Goal: Information Seeking & Learning: Find specific page/section

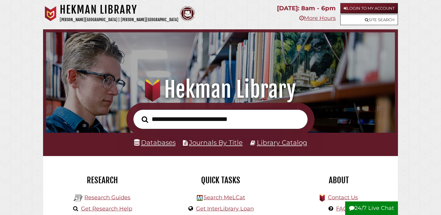
scroll to position [115, 345]
click at [371, 9] on link "Login to My Account" at bounding box center [369, 8] width 58 height 11
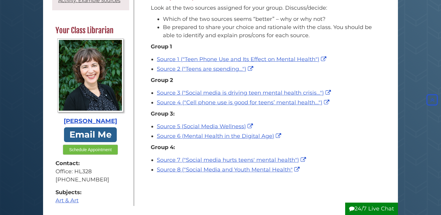
scroll to position [102, 0]
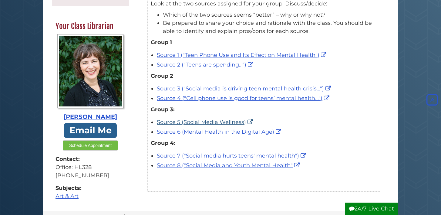
click at [195, 122] on link "Source 5 (Social Media Wellness)" at bounding box center [206, 122] width 98 height 7
click at [182, 133] on link "Source 6 (Mental Health in the Digital Age)" at bounding box center [220, 132] width 126 height 7
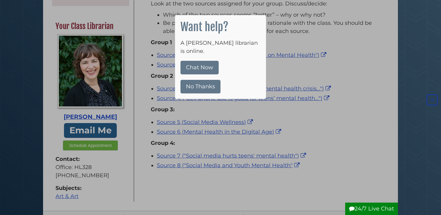
click at [206, 80] on button "No Thanks" at bounding box center [200, 87] width 40 height 14
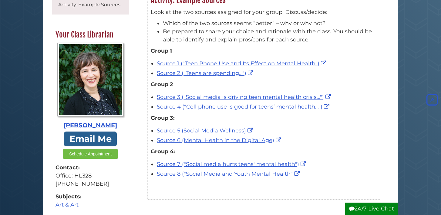
scroll to position [93, 0]
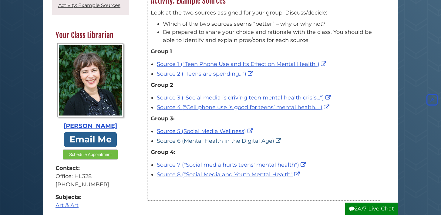
click at [173, 140] on link "Source 6 (Mental Health in the Digital Age)" at bounding box center [220, 141] width 126 height 7
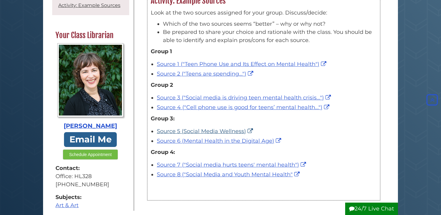
click at [193, 129] on link "Source 5 (Social Media Wellness)" at bounding box center [206, 131] width 98 height 7
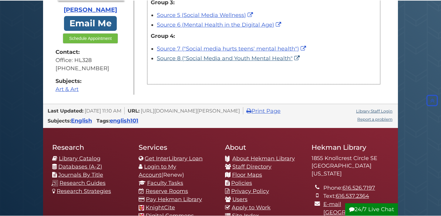
scroll to position [208, 0]
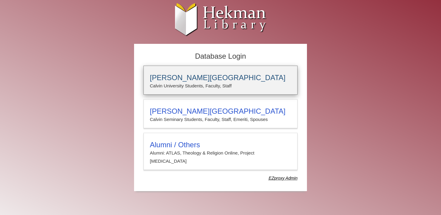
click at [227, 87] on p "Calvin University Students, Faculty, Staff" at bounding box center [220, 86] width 141 height 8
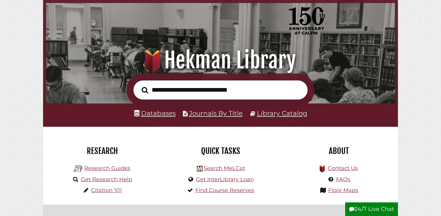
scroll to position [29, 0]
click at [168, 85] on input "text" at bounding box center [220, 90] width 175 height 20
type input "*"
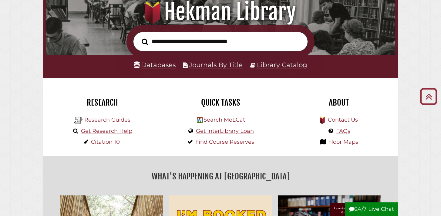
scroll to position [82, 0]
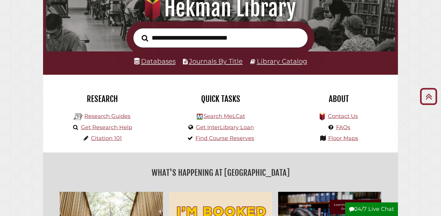
click at [154, 61] on link "Databases" at bounding box center [155, 61] width 42 height 8
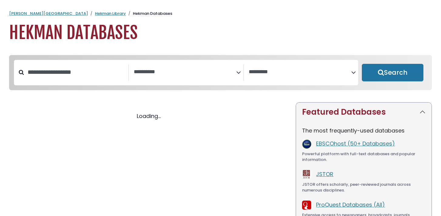
select select "Database Subject Filter"
select select "Database Vendors Filter"
select select "Database Subject Filter"
select select "Database Vendors Filter"
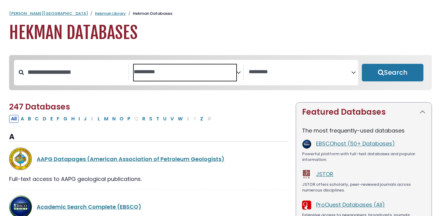
click at [175, 70] on textarea "Search" at bounding box center [185, 72] width 102 height 6
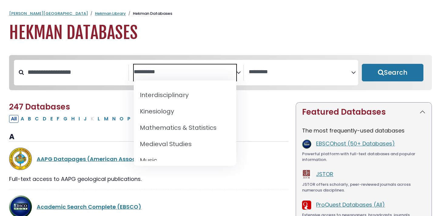
scroll to position [408, 0]
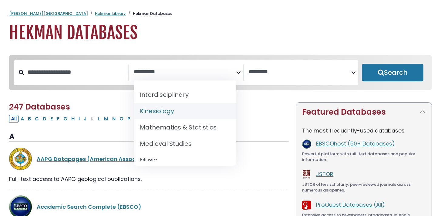
select select "*****"
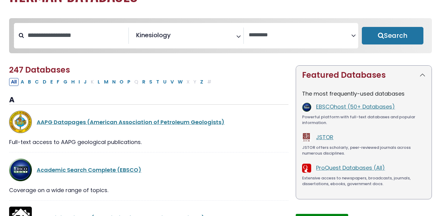
scroll to position [49, 0]
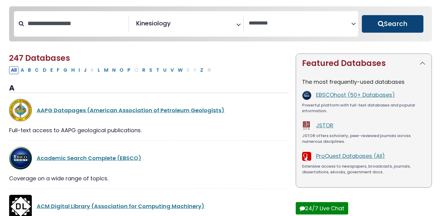
click at [384, 19] on button "Search" at bounding box center [392, 24] width 62 height 18
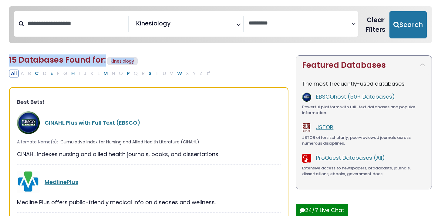
select select "Database Vendors Filter"
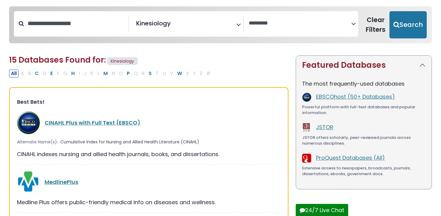
click at [215, 58] on h2 "15 Databases Found for: Kinesiology Edit Filters" at bounding box center [148, 60] width 279 height 11
click at [79, 28] on input "Search database by title or keyword" at bounding box center [76, 23] width 104 height 10
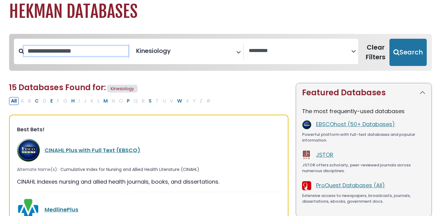
scroll to position [19, 0]
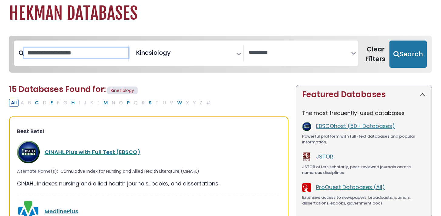
type input "*"
type input "**********"
click at [408, 54] on button "Search" at bounding box center [407, 54] width 37 height 27
select select "Database Vendors Filter"
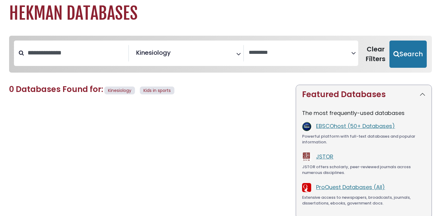
click at [170, 55] on span "Kinesiology" at bounding box center [153, 52] width 35 height 9
drag, startPoint x: 95, startPoint y: 56, endPoint x: 45, endPoint y: 56, distance: 50.3
click at [45, 56] on input "**********" at bounding box center [76, 53] width 104 height 10
type input "*"
click at [181, 56] on span "× Kinesiology" at bounding box center [185, 53] width 102 height 16
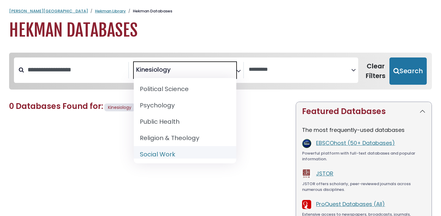
scroll to position [541, 0]
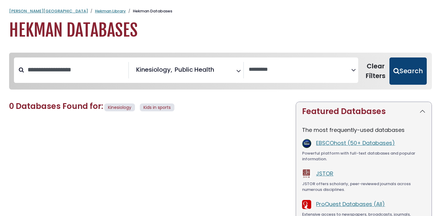
click at [404, 71] on button "Search" at bounding box center [407, 71] width 37 height 27
select select "Database Vendors Filter"
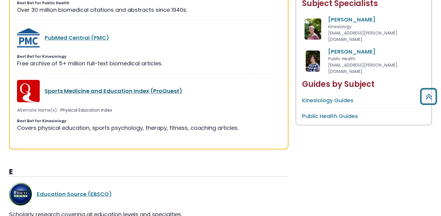
scroll to position [305, 0]
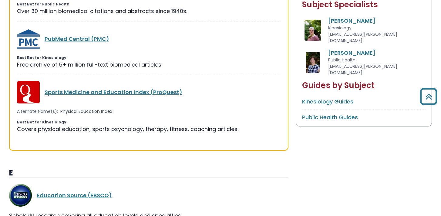
drag, startPoint x: 46, startPoint y: 136, endPoint x: 195, endPoint y: 137, distance: 149.4
click at [195, 137] on div "Sports Medicine and Education Index (ProQuest) Alternate Name(s): Physical Educ…" at bounding box center [148, 110] width 263 height 58
